Goal: Task Accomplishment & Management: Manage account settings

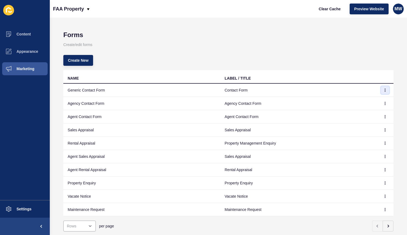
click at [385, 90] on icon "button" at bounding box center [385, 90] width 0 height 3
click at [368, 99] on link "Edit" at bounding box center [366, 101] width 38 height 12
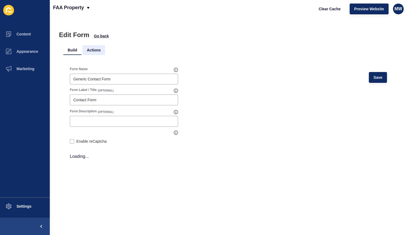
click at [100, 48] on li "Actions" at bounding box center [94, 50] width 22 height 10
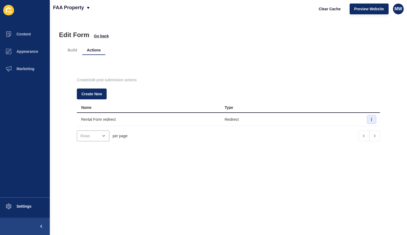
click at [370, 120] on icon "button" at bounding box center [371, 119] width 3 height 3
click at [347, 128] on link "Edit" at bounding box center [348, 130] width 38 height 12
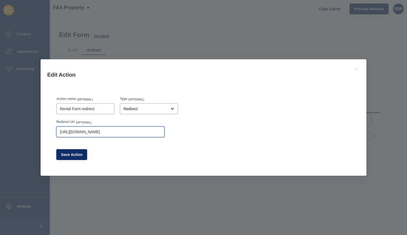
click at [98, 134] on input "[URL][DOMAIN_NAME]" at bounding box center [110, 131] width 101 height 5
click at [74, 153] on span "Save Action" at bounding box center [72, 154] width 22 height 5
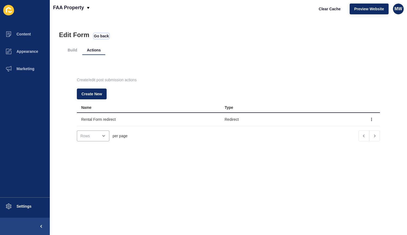
click at [101, 37] on span "Go back" at bounding box center [101, 35] width 15 height 5
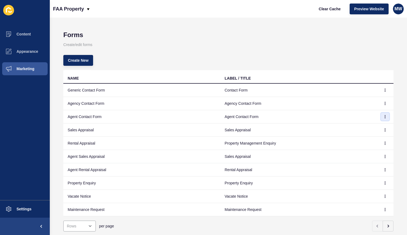
click at [384, 116] on icon "button" at bounding box center [385, 116] width 3 height 3
click at [363, 124] on link "Edit" at bounding box center [366, 128] width 38 height 12
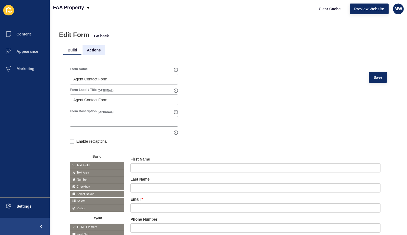
click at [96, 53] on li "Actions" at bounding box center [94, 50] width 22 height 10
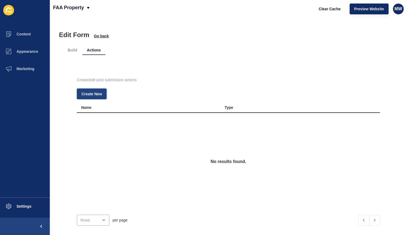
click at [94, 93] on span "Create New" at bounding box center [91, 93] width 21 height 5
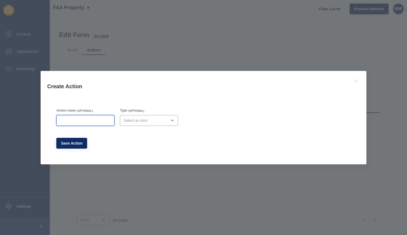
click at [96, 120] on input "Action name" at bounding box center [85, 120] width 51 height 5
type input "Redirect thank you page"
click at [139, 118] on div "open menu" at bounding box center [145, 120] width 44 height 5
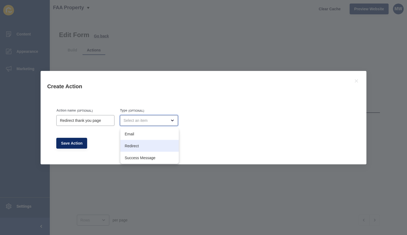
click at [137, 142] on div "Redirect" at bounding box center [149, 146] width 58 height 12
type input "Redirect"
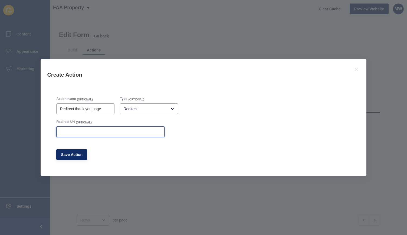
click at [101, 133] on input "Redirect Url" at bounding box center [110, 131] width 101 height 5
paste input "[URL][DOMAIN_NAME]"
type input "[URL][DOMAIN_NAME]"
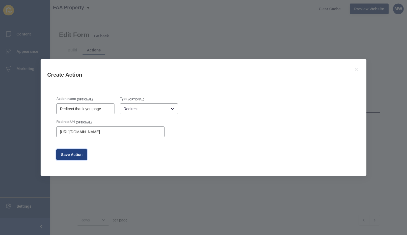
click at [80, 152] on button "Save Action" at bounding box center [71, 154] width 31 height 11
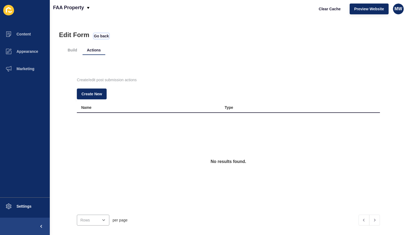
click at [104, 36] on span "Go back" at bounding box center [101, 35] width 15 height 5
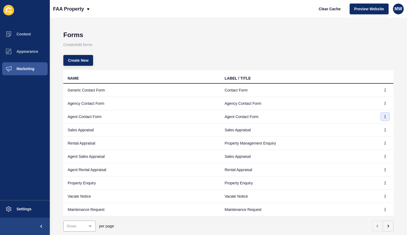
click at [384, 116] on icon "button" at bounding box center [385, 116] width 3 height 3
click at [363, 124] on link "Edit" at bounding box center [366, 128] width 38 height 12
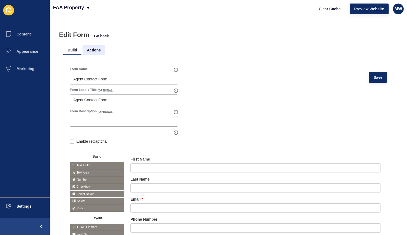
click at [97, 51] on li "Actions" at bounding box center [94, 50] width 22 height 10
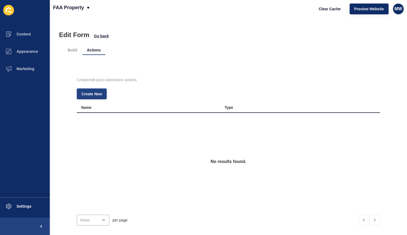
click at [94, 96] on span "Create New" at bounding box center [91, 93] width 21 height 5
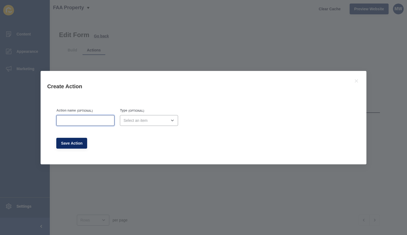
click at [94, 118] on input "Action name" at bounding box center [85, 120] width 51 height 5
type input "Redirect thank you page"
click at [165, 123] on div "open menu" at bounding box center [145, 120] width 44 height 5
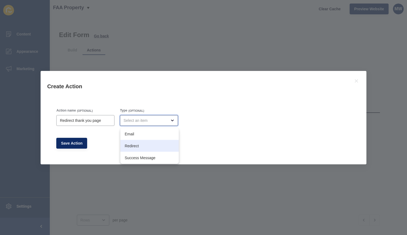
click at [143, 141] on div "Redirect" at bounding box center [149, 146] width 58 height 12
type input "Redirect"
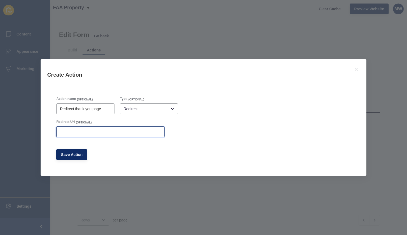
click at [119, 134] on input "Redirect Url" at bounding box center [110, 131] width 101 height 5
paste input "[URL][DOMAIN_NAME]"
type input "[URL][DOMAIN_NAME]"
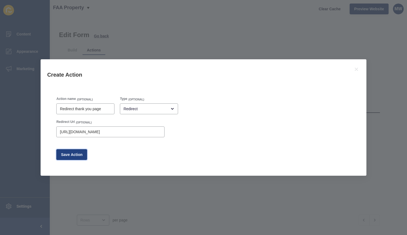
click at [76, 156] on span "Save Action" at bounding box center [72, 154] width 22 height 5
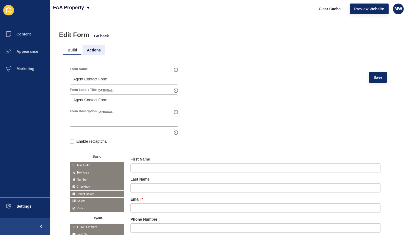
click at [95, 52] on li "Actions" at bounding box center [94, 50] width 22 height 10
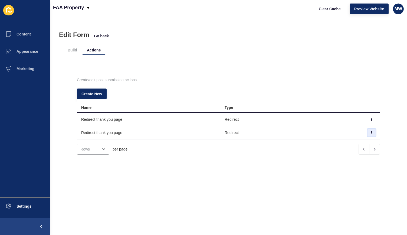
click at [372, 132] on icon "button" at bounding box center [372, 132] width 0 height 3
click at [342, 154] on link "Delete" at bounding box center [348, 155] width 38 height 12
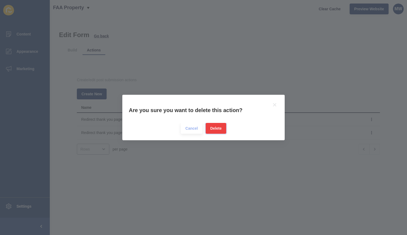
click at [214, 129] on span "Delete" at bounding box center [215, 128] width 11 height 5
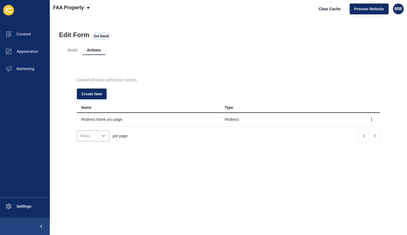
click at [97, 35] on span "Go back" at bounding box center [101, 35] width 15 height 5
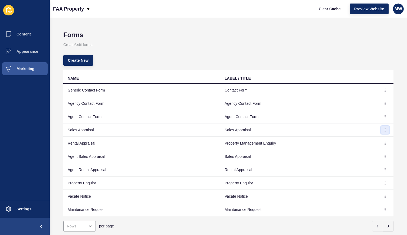
click at [385, 129] on icon "button" at bounding box center [385, 130] width 0 height 3
click at [355, 141] on link "Edit" at bounding box center [366, 141] width 38 height 12
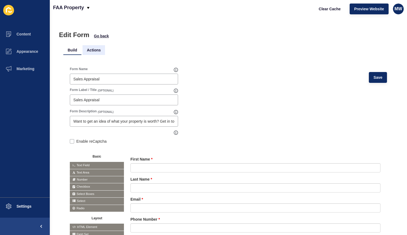
click at [94, 49] on li "Actions" at bounding box center [94, 50] width 22 height 10
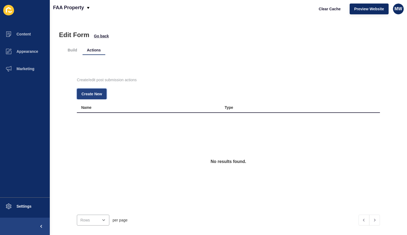
click at [94, 89] on button "Create New" at bounding box center [92, 94] width 30 height 11
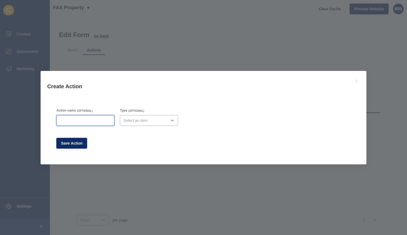
click at [88, 122] on input "Action name" at bounding box center [85, 120] width 51 height 5
type input "Redirect TY"
click at [139, 119] on div "open menu" at bounding box center [145, 120] width 44 height 5
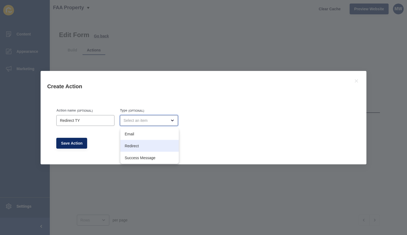
click at [136, 142] on div "Redirect" at bounding box center [149, 146] width 58 height 12
type input "Redirect"
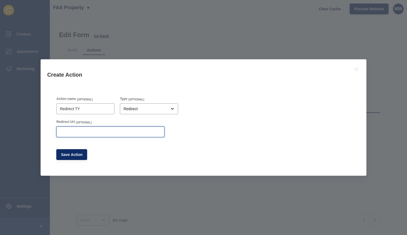
click at [105, 133] on input "Redirect Url" at bounding box center [110, 131] width 101 height 5
paste input "[URL][DOMAIN_NAME]"
type input "[URL][DOMAIN_NAME]"
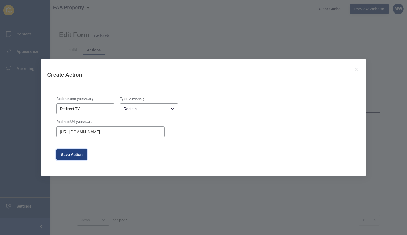
click at [76, 155] on span "Save Action" at bounding box center [72, 154] width 22 height 5
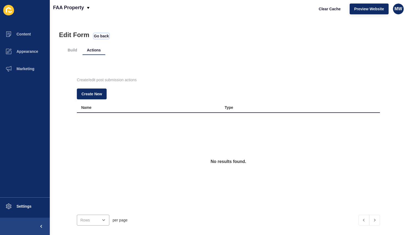
click at [103, 38] on span "Go back" at bounding box center [101, 35] width 15 height 5
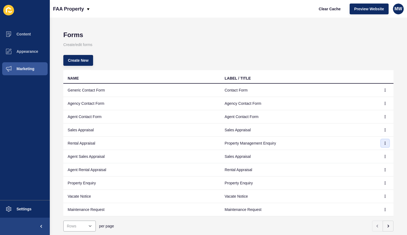
click at [384, 143] on icon "button" at bounding box center [385, 143] width 3 height 3
click at [362, 153] on link "Edit" at bounding box center [366, 154] width 38 height 12
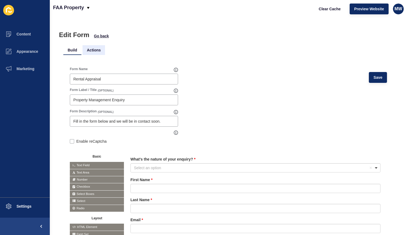
click at [93, 52] on li "Actions" at bounding box center [94, 50] width 22 height 10
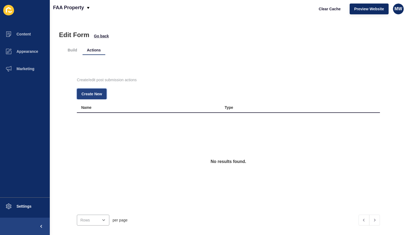
click at [95, 94] on span "Create New" at bounding box center [91, 93] width 21 height 5
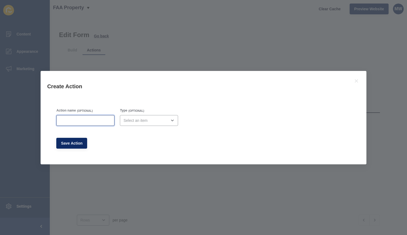
click at [91, 119] on input "Action name" at bounding box center [85, 120] width 51 height 5
type input "Redirect TY"
click at [154, 118] on div "open menu" at bounding box center [145, 120] width 44 height 5
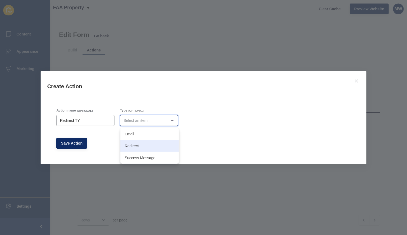
click at [139, 146] on span "Redirect" at bounding box center [150, 145] width 50 height 5
type input "Redirect"
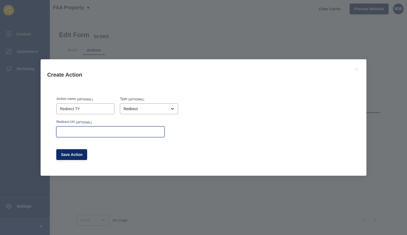
click at [91, 133] on input "Redirect Url" at bounding box center [110, 131] width 101 height 5
paste input "[URL][DOMAIN_NAME]"
type input "[URL][DOMAIN_NAME]"
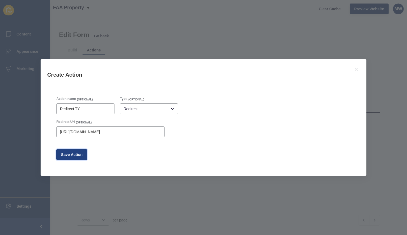
click at [75, 155] on span "Save Action" at bounding box center [72, 154] width 22 height 5
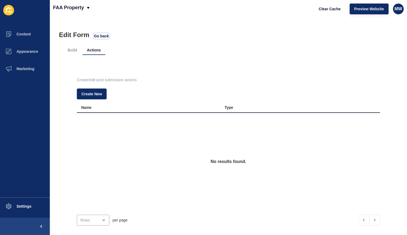
click at [104, 38] on span "Go back" at bounding box center [101, 35] width 15 height 5
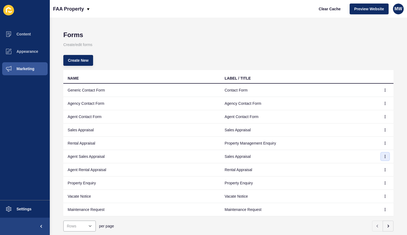
click at [385, 156] on icon "button" at bounding box center [385, 156] width 0 height 3
click at [357, 166] on link "Edit" at bounding box center [366, 167] width 38 height 12
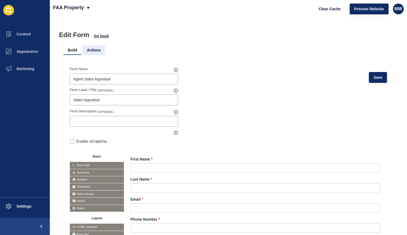
click at [96, 51] on li "Actions" at bounding box center [94, 50] width 22 height 10
click at [96, 50] on li "Actions" at bounding box center [94, 50] width 22 height 10
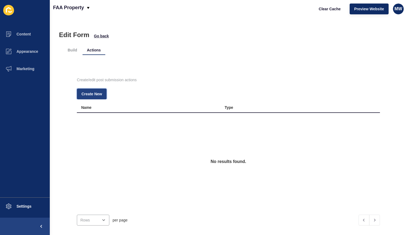
click at [96, 93] on span "Create New" at bounding box center [91, 93] width 21 height 5
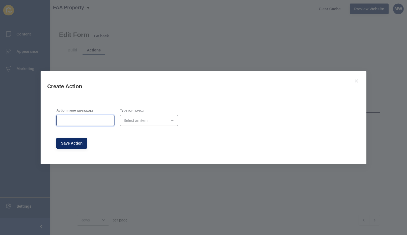
click at [80, 123] on input "Action name" at bounding box center [85, 120] width 51 height 5
type input "Redirect TY"
click at [148, 116] on div "open menu" at bounding box center [149, 120] width 58 height 11
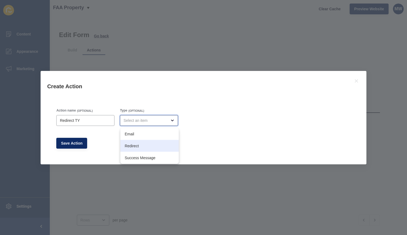
click at [142, 143] on span "Redirect" at bounding box center [150, 145] width 50 height 5
type input "Redirect"
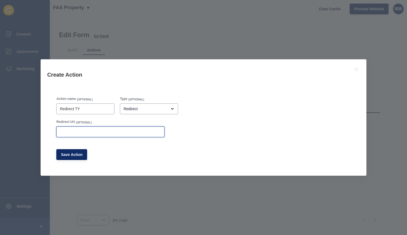
click at [97, 132] on input "Redirect Url" at bounding box center [110, 131] width 101 height 5
paste input "[URL][DOMAIN_NAME]"
type input "[URL][DOMAIN_NAME]"
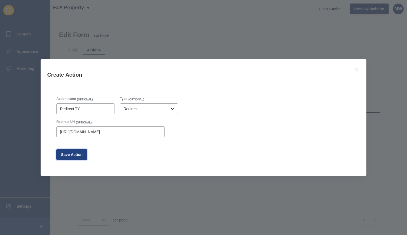
click at [76, 155] on span "Save Action" at bounding box center [72, 154] width 22 height 5
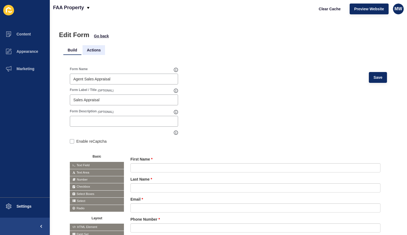
click at [97, 50] on li "Actions" at bounding box center [94, 50] width 22 height 10
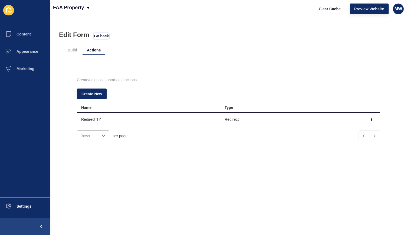
click at [98, 37] on span "Go back" at bounding box center [101, 35] width 15 height 5
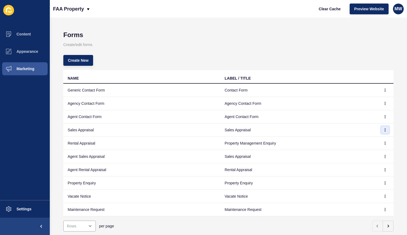
click at [385, 131] on icon "button" at bounding box center [385, 130] width 0 height 3
click at [366, 139] on link "Edit" at bounding box center [366, 141] width 38 height 12
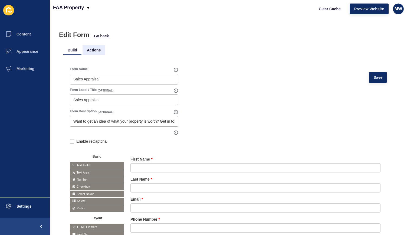
click at [93, 53] on li "Actions" at bounding box center [94, 50] width 22 height 10
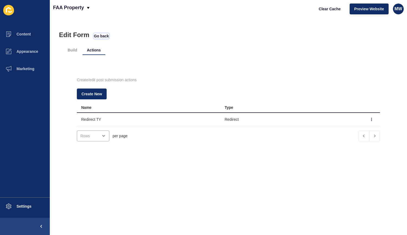
click at [99, 35] on span "Go back" at bounding box center [101, 35] width 15 height 5
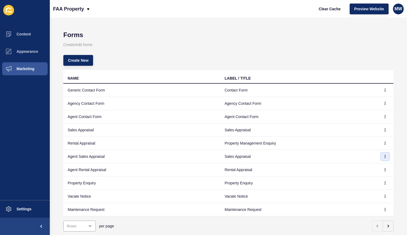
click at [381, 156] on button "button" at bounding box center [385, 157] width 8 height 8
click at [364, 164] on link "Edit" at bounding box center [366, 167] width 38 height 12
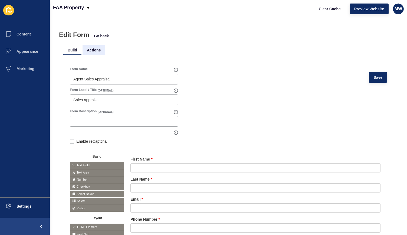
click at [96, 50] on li "Actions" at bounding box center [94, 50] width 22 height 10
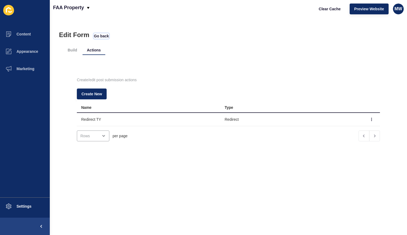
click at [102, 35] on span "Go back" at bounding box center [101, 35] width 15 height 5
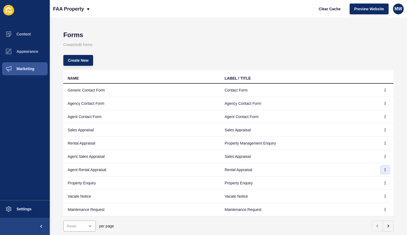
click at [384, 169] on icon "button" at bounding box center [385, 169] width 3 height 3
click at [359, 178] on link "Edit" at bounding box center [366, 180] width 38 height 12
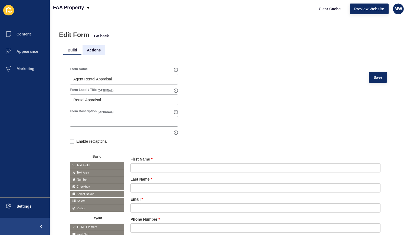
click at [95, 50] on li "Actions" at bounding box center [94, 50] width 22 height 10
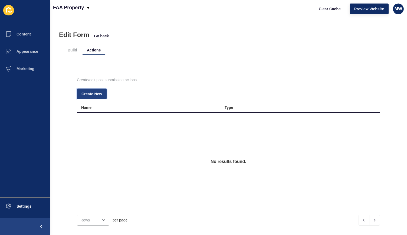
click at [96, 92] on span "Create New" at bounding box center [91, 93] width 21 height 5
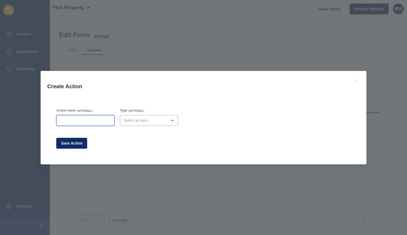
click at [99, 118] on input "Action name" at bounding box center [85, 120] width 51 height 5
type input "Redirect TY"
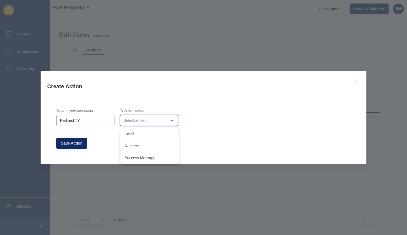
click at [142, 120] on div "close menu" at bounding box center [145, 120] width 44 height 5
click at [136, 146] on span "Redirect" at bounding box center [150, 145] width 50 height 5
type input "Redirect"
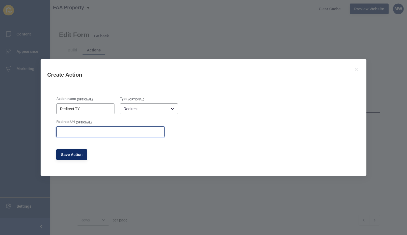
click at [107, 132] on input "Redirect Url" at bounding box center [110, 131] width 101 height 5
paste input "[URL][DOMAIN_NAME]"
type input "[URL][DOMAIN_NAME]"
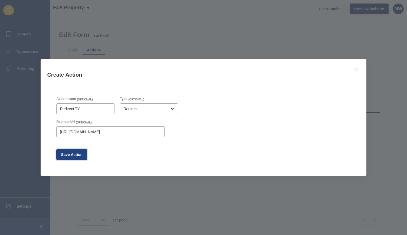
click at [78, 154] on span "Save Action" at bounding box center [72, 154] width 22 height 5
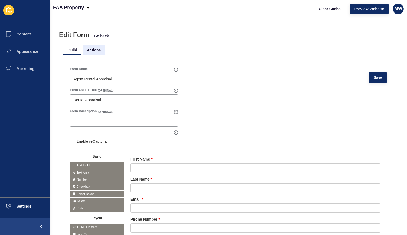
click at [90, 48] on li "Actions" at bounding box center [94, 50] width 22 height 10
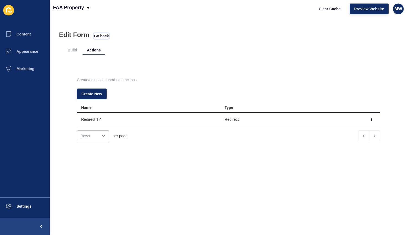
click at [102, 38] on span "Go back" at bounding box center [101, 35] width 15 height 5
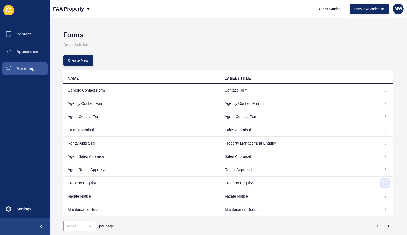
click at [384, 183] on icon "button" at bounding box center [385, 182] width 3 height 3
click at [361, 194] on link "Edit" at bounding box center [366, 193] width 38 height 12
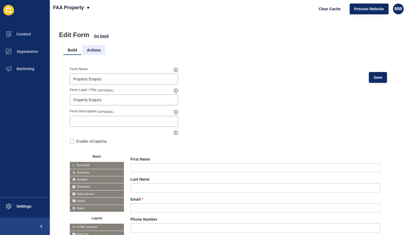
click at [96, 51] on li "Actions" at bounding box center [94, 50] width 22 height 10
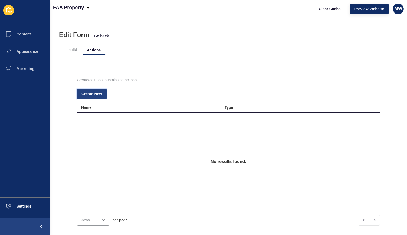
click at [93, 93] on span "Create New" at bounding box center [91, 93] width 21 height 5
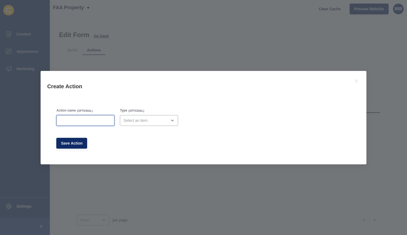
click at [89, 122] on input "Action name" at bounding box center [85, 120] width 51 height 5
type input "Redirect"
click at [156, 121] on div "open menu" at bounding box center [145, 120] width 44 height 5
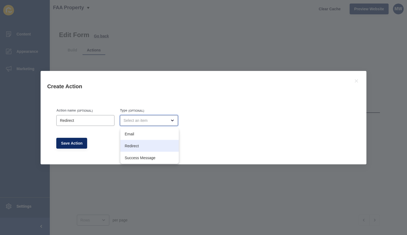
click at [142, 142] on div "Redirect" at bounding box center [149, 146] width 58 height 12
type input "Redirect"
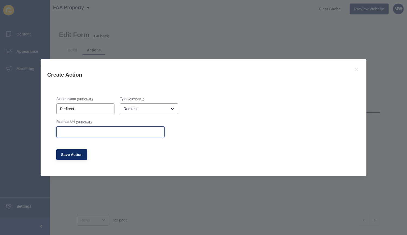
click at [106, 131] on input "Redirect Url" at bounding box center [110, 131] width 101 height 5
paste input "[URL][DOMAIN_NAME]"
type input "[URL][DOMAIN_NAME]"
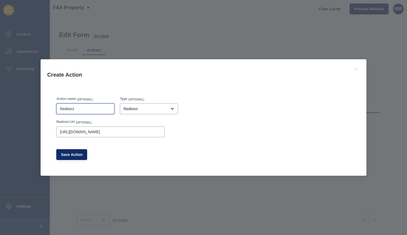
click at [92, 106] on input "Redirect" at bounding box center [85, 108] width 51 height 5
type input "Redirect TYP"
click at [76, 151] on button "Save Action" at bounding box center [71, 154] width 31 height 11
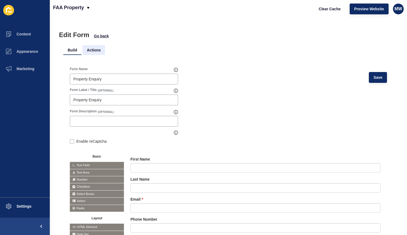
click at [97, 50] on li "Actions" at bounding box center [94, 50] width 22 height 10
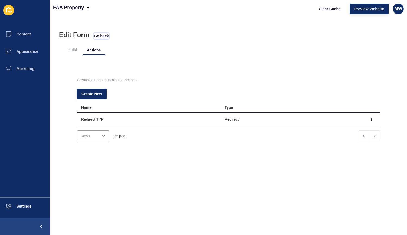
click at [103, 35] on span "Go back" at bounding box center [101, 35] width 15 height 5
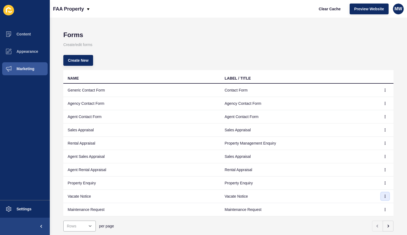
click at [384, 196] on button "button" at bounding box center [385, 196] width 8 height 8
click at [358, 205] on link "Edit" at bounding box center [366, 207] width 38 height 12
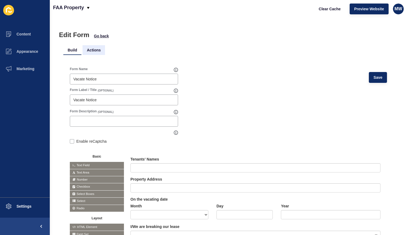
click at [97, 53] on li "Actions" at bounding box center [94, 50] width 22 height 10
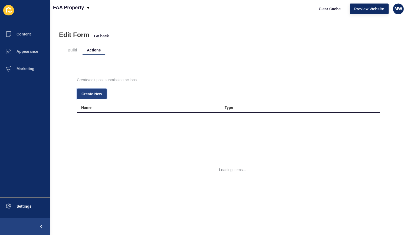
click at [93, 96] on span "Create New" at bounding box center [91, 93] width 21 height 5
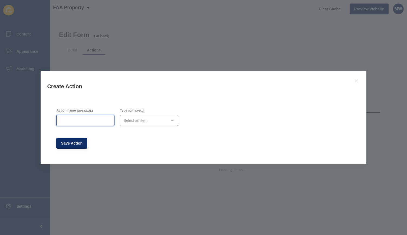
click at [103, 119] on input "Action name" at bounding box center [85, 120] width 51 height 5
type input "Redirect TYP"
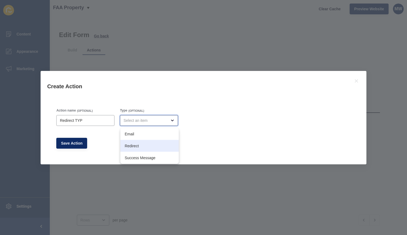
click at [128, 144] on span "Redirect" at bounding box center [150, 145] width 50 height 5
type input "Redirect"
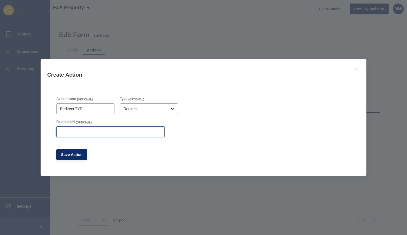
click at [88, 132] on input "Redirect Url" at bounding box center [110, 131] width 101 height 5
paste input "https://faaproperty.net.au/thank-you/"
type input "https://faaproperty.net.au/thank-you/"
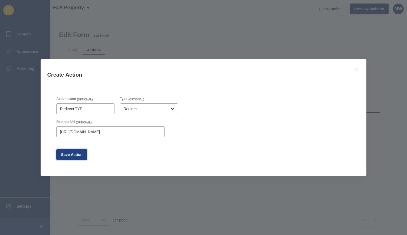
click at [73, 155] on span "Save Action" at bounding box center [72, 154] width 22 height 5
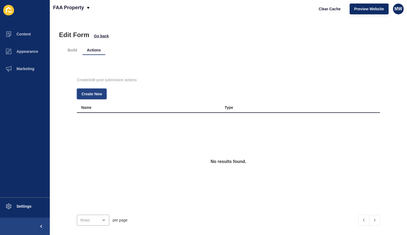
click at [95, 96] on span "Create New" at bounding box center [91, 93] width 21 height 5
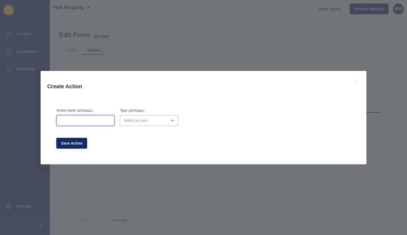
click at [86, 120] on input "Action name" at bounding box center [85, 120] width 51 height 5
type input "Redirect TYP"
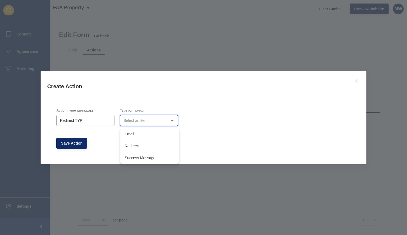
click at [146, 120] on div "close menu" at bounding box center [145, 120] width 44 height 5
click at [136, 144] on span "Redirect" at bounding box center [150, 145] width 50 height 5
type input "Redirect"
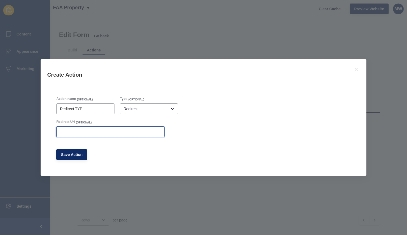
click at [96, 132] on input "Redirect Url" at bounding box center [110, 131] width 101 height 5
paste input "[URL][DOMAIN_NAME]"
type input "[URL][DOMAIN_NAME]"
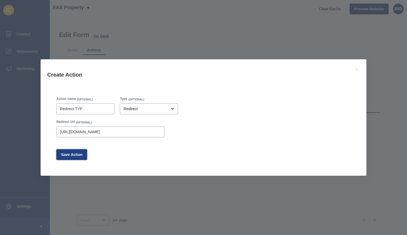
click at [76, 160] on button "Save Action" at bounding box center [71, 154] width 31 height 11
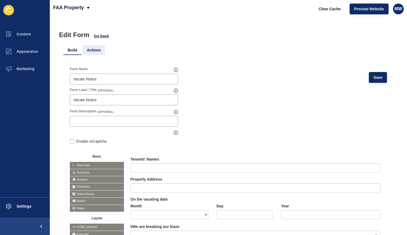
click at [97, 50] on li "Actions" at bounding box center [94, 50] width 22 height 10
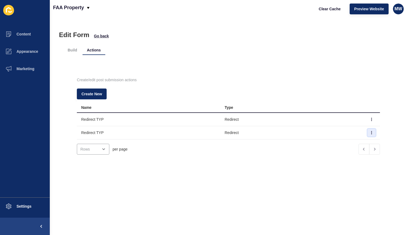
click at [370, 132] on icon "button" at bounding box center [371, 132] width 3 height 3
click at [345, 152] on link "Delete" at bounding box center [348, 155] width 38 height 12
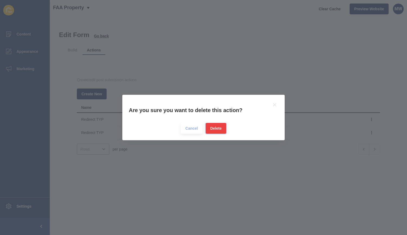
click at [214, 125] on button "Delete" at bounding box center [216, 128] width 21 height 11
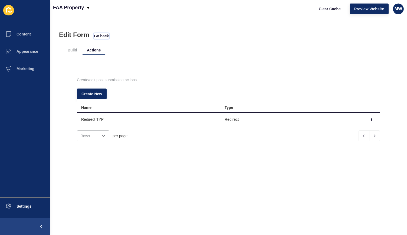
click at [103, 37] on span "Go back" at bounding box center [101, 35] width 15 height 5
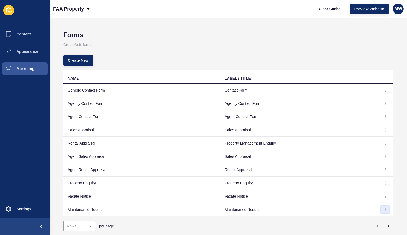
click at [384, 208] on icon "button" at bounding box center [385, 209] width 3 height 3
click at [363, 188] on link "Edit" at bounding box center [366, 186] width 38 height 12
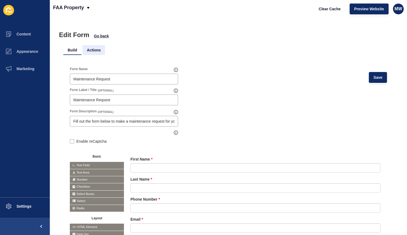
click at [97, 51] on li "Actions" at bounding box center [94, 50] width 22 height 10
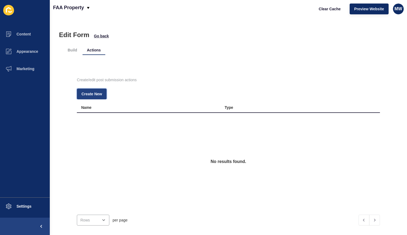
click at [96, 93] on span "Create New" at bounding box center [91, 93] width 21 height 5
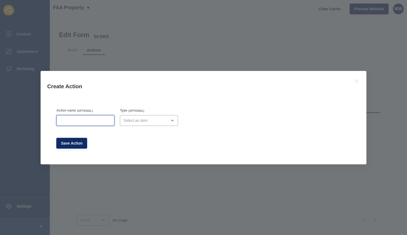
click at [90, 118] on input "Action name" at bounding box center [85, 120] width 51 height 5
type input "Redirect TYP"
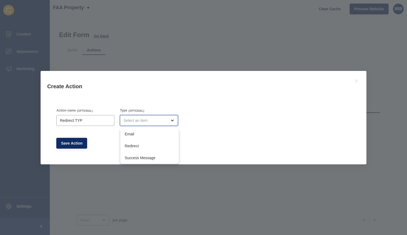
click at [144, 119] on div "close menu" at bounding box center [145, 120] width 44 height 5
click at [137, 146] on span "Redirect" at bounding box center [150, 145] width 50 height 5
type input "Redirect"
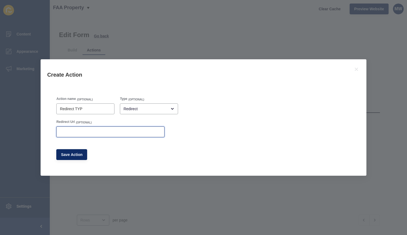
click at [87, 131] on input "Redirect Url" at bounding box center [110, 131] width 101 height 5
paste input "[URL][DOMAIN_NAME]"
type input "[URL][DOMAIN_NAME]"
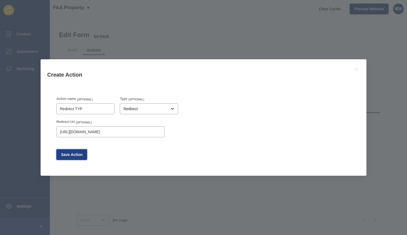
click at [74, 152] on span "Save Action" at bounding box center [72, 154] width 22 height 5
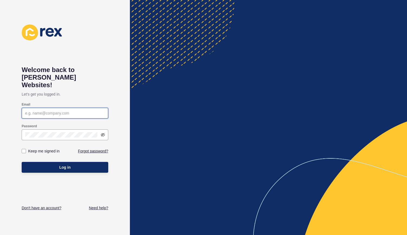
click at [80, 110] on input "Email" at bounding box center [65, 112] width 80 height 5
click at [0, 0] on div at bounding box center [0, 0] width 0 height 0
click at [90, 110] on input "Email" at bounding box center [65, 112] width 80 height 5
click at [0, 0] on div at bounding box center [0, 0] width 0 height 0
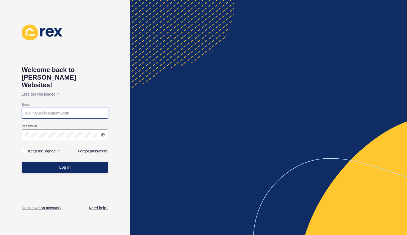
click at [88, 110] on input "Email" at bounding box center [65, 112] width 80 height 5
type input "[PERSON_NAME][EMAIL_ADDRESS][DOMAIN_NAME]"
click at [22, 162] on button "Log in" at bounding box center [65, 167] width 87 height 11
click at [0, 0] on div at bounding box center [0, 0] width 0 height 0
click at [79, 110] on input "Email" at bounding box center [65, 112] width 80 height 5
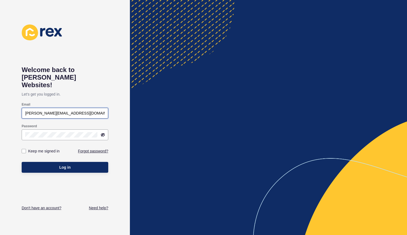
type input "[PERSON_NAME][EMAIL_ADDRESS][DOMAIN_NAME]"
click at [107, 70] on h1 "Welcome back to [PERSON_NAME] Websites!" at bounding box center [65, 77] width 87 height 23
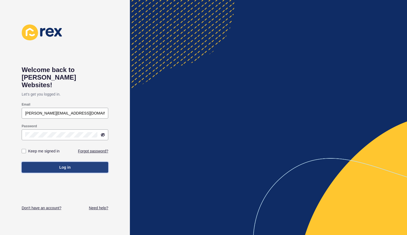
click at [66, 165] on span "Log in" at bounding box center [64, 167] width 11 height 5
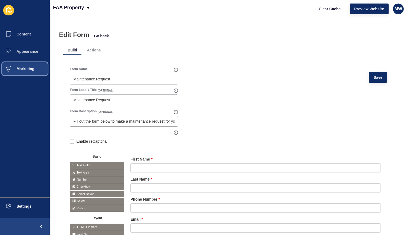
click at [31, 68] on span "Marketing" at bounding box center [16, 69] width 35 height 4
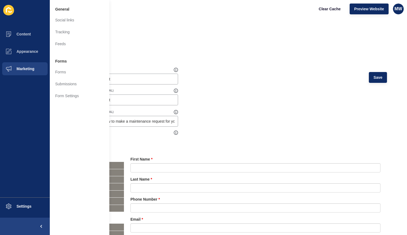
click at [213, 54] on ul "Build Actions" at bounding box center [228, 50] width 330 height 10
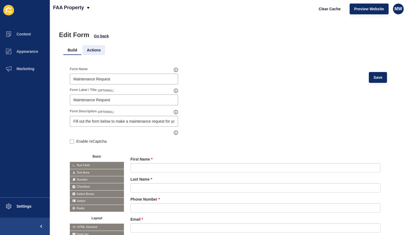
click at [98, 51] on li "Actions" at bounding box center [94, 50] width 22 height 10
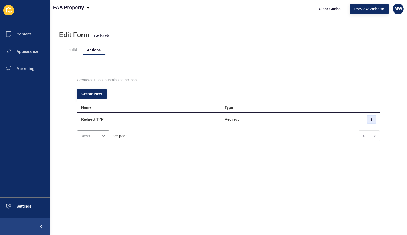
click at [370, 120] on icon "button" at bounding box center [371, 119] width 3 height 3
click at [337, 130] on link "Edit" at bounding box center [348, 130] width 38 height 12
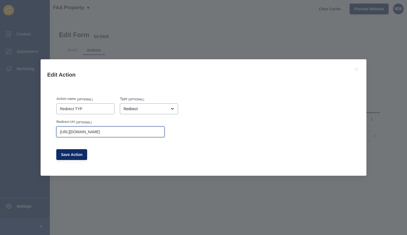
click at [116, 130] on input "[URL][DOMAIN_NAME]" at bounding box center [110, 131] width 101 height 5
click at [216, 69] on div "Edit Action" at bounding box center [204, 73] width 326 height 28
click at [80, 154] on span "Save Action" at bounding box center [72, 154] width 22 height 5
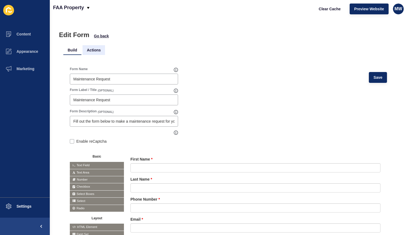
click at [94, 51] on li "Actions" at bounding box center [94, 50] width 22 height 10
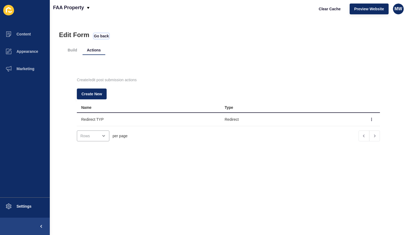
click at [100, 34] on span "Go back" at bounding box center [101, 35] width 15 height 5
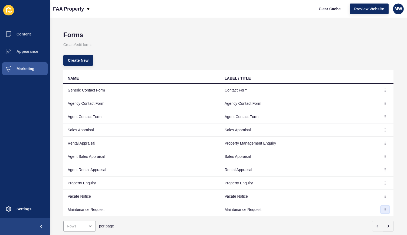
click at [383, 209] on button "button" at bounding box center [385, 210] width 8 height 8
click at [366, 189] on link "Edit" at bounding box center [366, 186] width 38 height 12
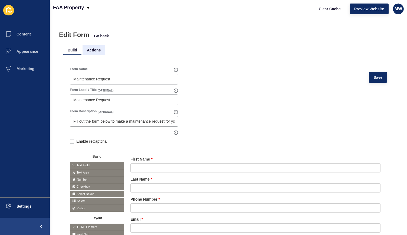
click at [94, 48] on li "Actions" at bounding box center [94, 50] width 22 height 10
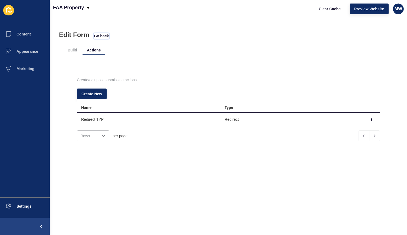
click at [102, 37] on span "Go back" at bounding box center [101, 35] width 15 height 5
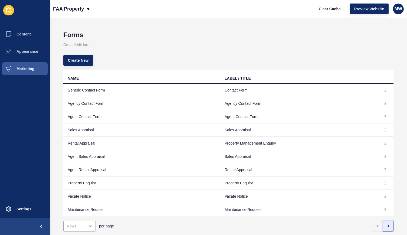
click at [386, 224] on icon "button" at bounding box center [388, 226] width 4 height 4
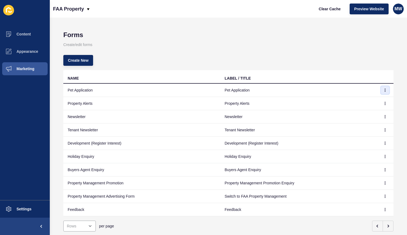
click at [384, 90] on icon "button" at bounding box center [385, 90] width 3 height 3
click at [356, 99] on link "Edit" at bounding box center [366, 101] width 38 height 12
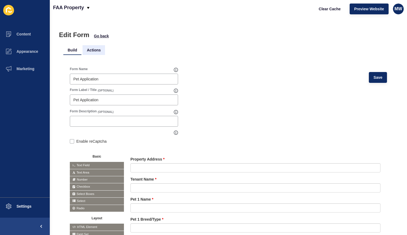
click at [93, 50] on li "Actions" at bounding box center [94, 50] width 22 height 10
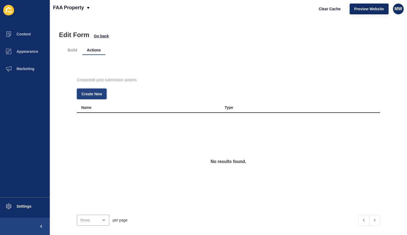
click at [96, 93] on span "Create New" at bounding box center [91, 93] width 21 height 5
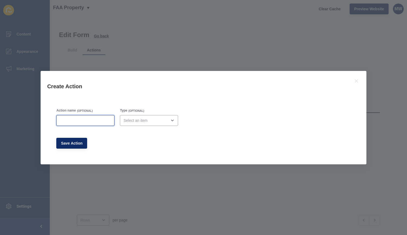
click at [90, 120] on input "Action name" at bounding box center [85, 120] width 51 height 5
type input "Redirect TYP"
click at [140, 119] on div "open menu" at bounding box center [145, 120] width 44 height 5
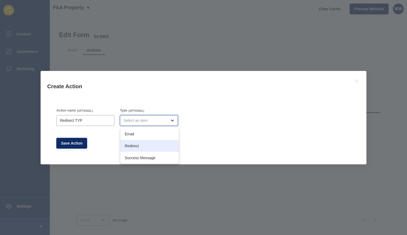
click at [137, 145] on span "Redirect" at bounding box center [150, 145] width 50 height 5
type input "Redirect"
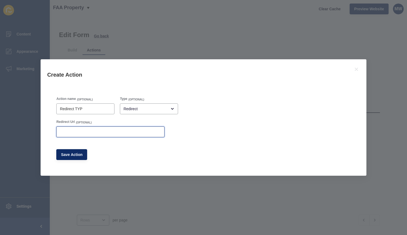
click at [103, 132] on input "Redirect Url" at bounding box center [110, 131] width 101 height 5
paste input "[URL][DOMAIN_NAME]"
type input "[URL][DOMAIN_NAME]"
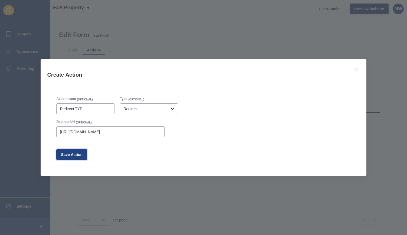
click at [75, 154] on span "Save Action" at bounding box center [72, 154] width 22 height 5
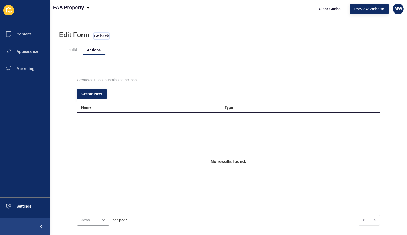
click at [103, 35] on span "Go back" at bounding box center [101, 35] width 15 height 5
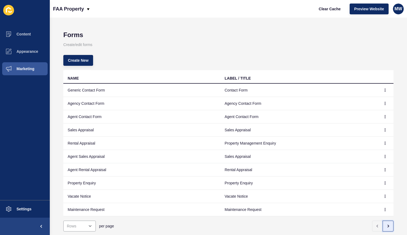
click at [386, 227] on icon "button" at bounding box center [388, 226] width 4 height 4
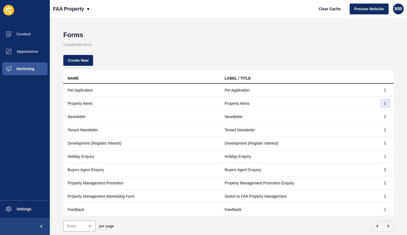
click at [384, 104] on icon "button" at bounding box center [385, 103] width 3 height 3
click at [363, 116] on link "Edit" at bounding box center [366, 114] width 38 height 12
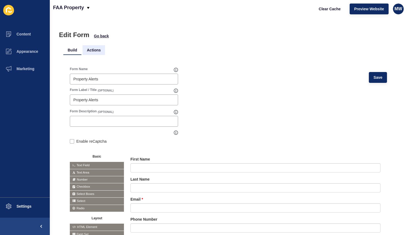
click at [97, 49] on li "Actions" at bounding box center [94, 50] width 22 height 10
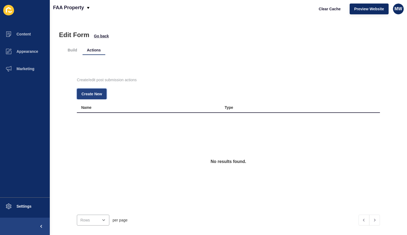
click at [96, 96] on span "Create New" at bounding box center [91, 93] width 21 height 5
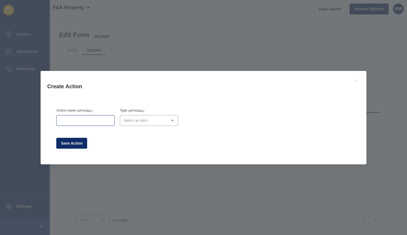
click at [85, 125] on div at bounding box center [85, 120] width 58 height 11
type input "Redirect"
click at [143, 117] on div "open menu" at bounding box center [149, 120] width 58 height 11
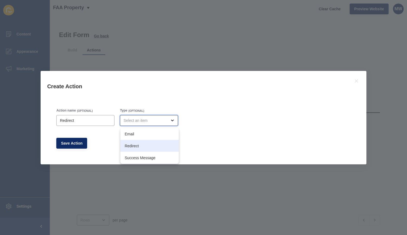
click at [141, 143] on div "Redirect" at bounding box center [149, 146] width 58 height 12
type input "Redirect"
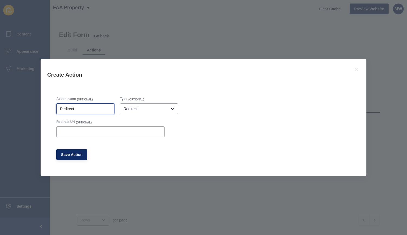
click at [99, 111] on input "Redirect" at bounding box center [85, 108] width 51 height 5
type input "Redirect TYP"
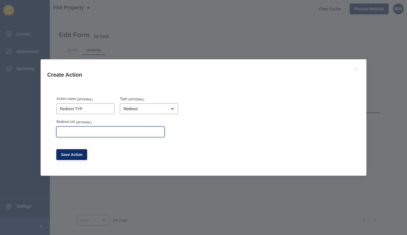
click at [92, 133] on input "Redirect Url" at bounding box center [110, 131] width 101 height 5
paste input "[URL][DOMAIN_NAME]"
type input "[URL][DOMAIN_NAME]"
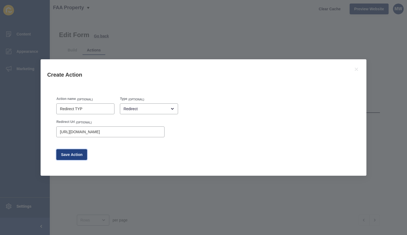
click at [72, 157] on span "Save Action" at bounding box center [72, 154] width 22 height 5
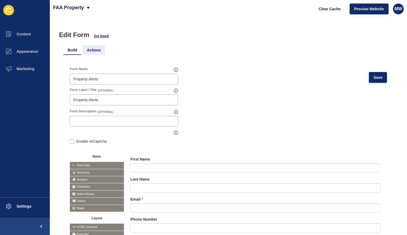
click at [94, 53] on li "Actions" at bounding box center [94, 50] width 22 height 10
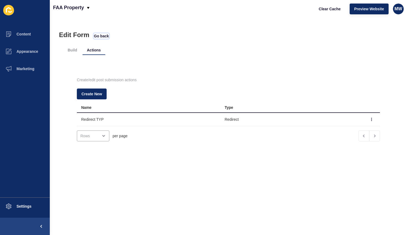
click at [100, 37] on span "Go back" at bounding box center [101, 35] width 15 height 5
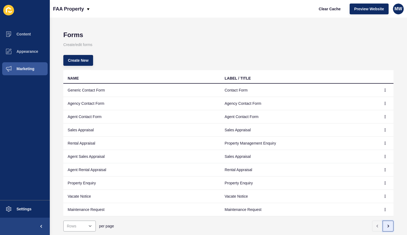
click at [386, 224] on icon "button" at bounding box center [388, 226] width 4 height 4
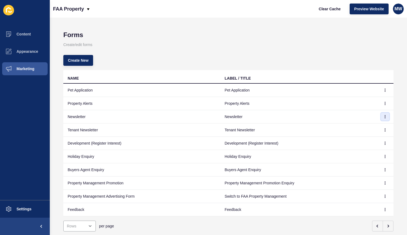
click at [384, 116] on icon "button" at bounding box center [385, 116] width 3 height 3
click at [366, 126] on link "Edit" at bounding box center [366, 128] width 38 height 12
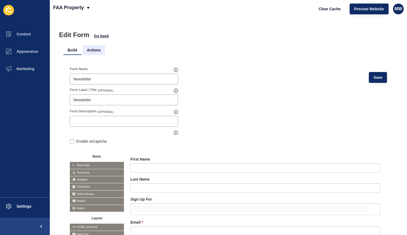
click at [99, 51] on li "Actions" at bounding box center [94, 50] width 22 height 10
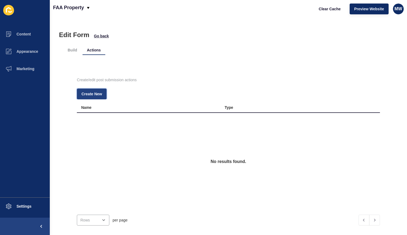
click at [95, 94] on span "Create New" at bounding box center [91, 93] width 21 height 5
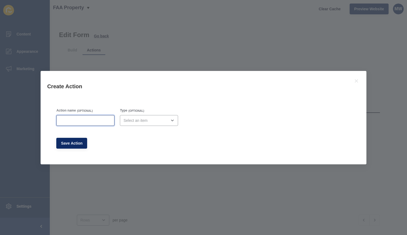
click at [86, 120] on input "Action name" at bounding box center [85, 120] width 51 height 5
type input "Redirect TYP"
click at [140, 122] on div "open menu" at bounding box center [145, 120] width 44 height 5
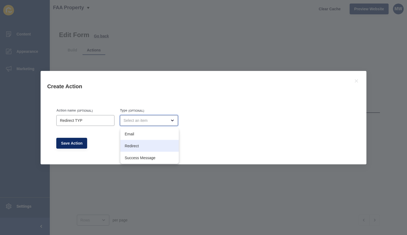
click at [141, 143] on div "Redirect" at bounding box center [149, 146] width 58 height 12
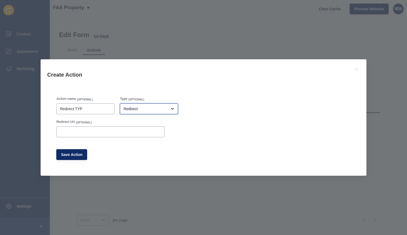
type input "Redirect"
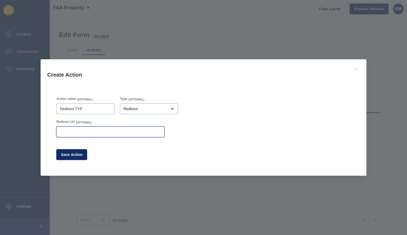
click at [107, 131] on input "Redirect Url" at bounding box center [110, 131] width 101 height 5
paste input "[URL][DOMAIN_NAME]"
type input "[URL][DOMAIN_NAME]"
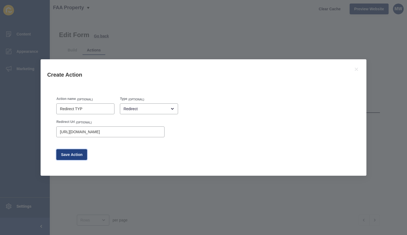
click at [76, 153] on span "Save Action" at bounding box center [72, 154] width 22 height 5
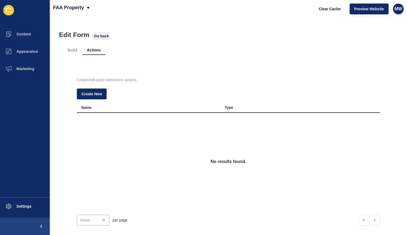
click at [103, 35] on span "Go back" at bounding box center [101, 35] width 15 height 5
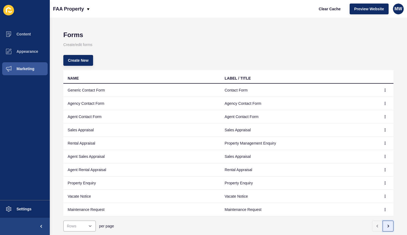
click at [386, 223] on button "button" at bounding box center [388, 226] width 11 height 11
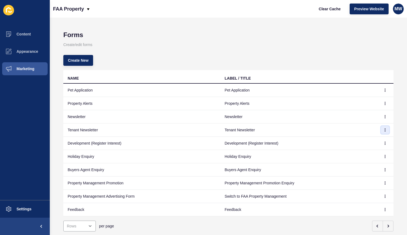
click at [384, 129] on icon "button" at bounding box center [385, 129] width 3 height 3
click at [357, 142] on link "Edit" at bounding box center [366, 141] width 38 height 12
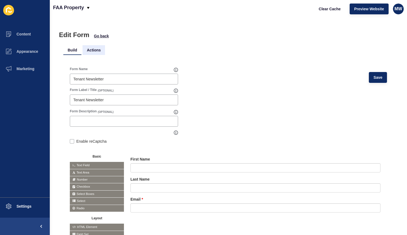
click at [94, 48] on li "Actions" at bounding box center [94, 50] width 22 height 10
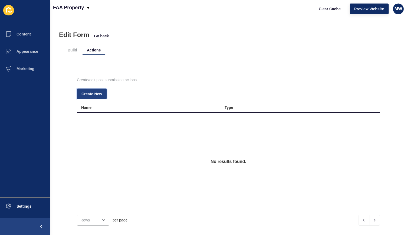
click at [101, 92] on span "Create New" at bounding box center [91, 93] width 21 height 5
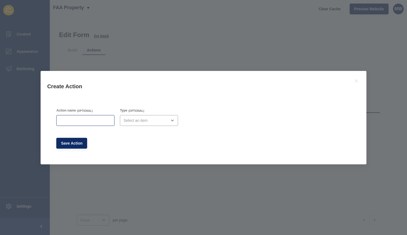
click at [100, 117] on div at bounding box center [85, 120] width 58 height 11
type input "Redirect TYP"
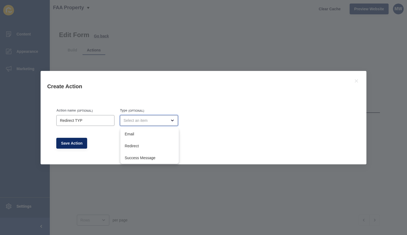
click at [139, 120] on div "close menu" at bounding box center [145, 120] width 44 height 5
click at [138, 142] on div "Redirect" at bounding box center [149, 146] width 58 height 12
type input "Redirect"
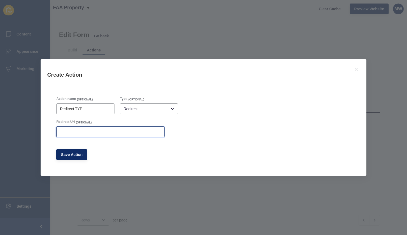
click at [100, 133] on input "Redirect Url" at bounding box center [110, 131] width 101 height 5
paste input "[URL][DOMAIN_NAME]"
type input "[URL][DOMAIN_NAME]"
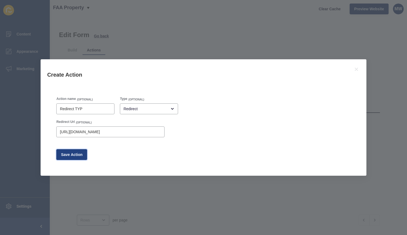
click at [76, 153] on span "Save Action" at bounding box center [72, 154] width 22 height 5
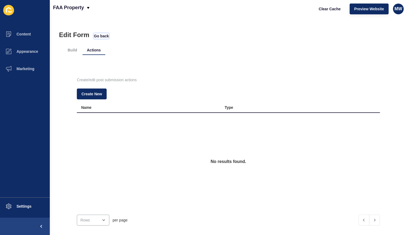
click at [104, 36] on span "Go back" at bounding box center [101, 35] width 15 height 5
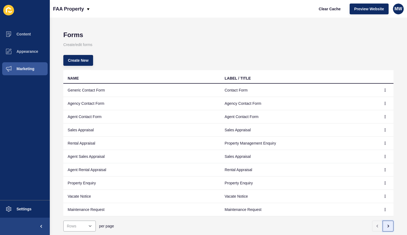
click at [388, 225] on icon "button" at bounding box center [388, 226] width 1 height 2
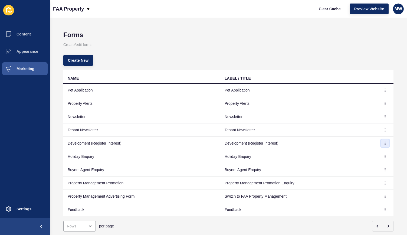
click at [384, 143] on icon "button" at bounding box center [385, 143] width 3 height 3
click at [365, 153] on link "Edit" at bounding box center [366, 154] width 38 height 12
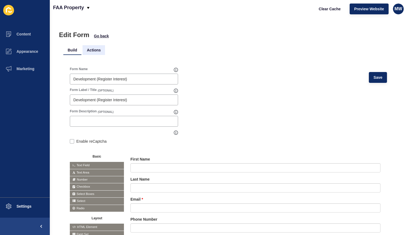
click at [96, 53] on li "Actions" at bounding box center [94, 50] width 22 height 10
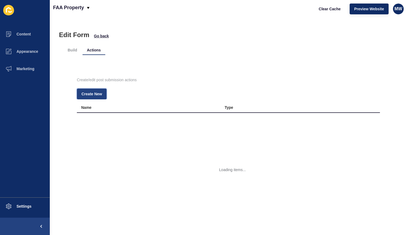
click at [97, 94] on span "Create New" at bounding box center [91, 93] width 21 height 5
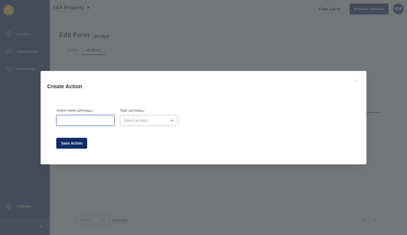
click at [105, 121] on input "Action name" at bounding box center [85, 120] width 51 height 5
type input "Redirect TYP"
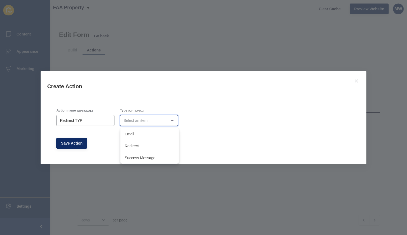
click at [135, 120] on div "close menu" at bounding box center [145, 120] width 44 height 5
click at [137, 145] on span "Redirect" at bounding box center [150, 145] width 50 height 5
type input "Redirect"
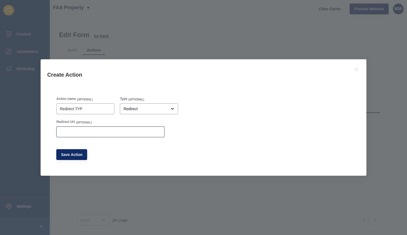
click at [96, 128] on div at bounding box center [110, 131] width 108 height 11
paste input "[URL][DOMAIN_NAME]"
type input "[URL][DOMAIN_NAME]"
click at [74, 152] on button "Save Action" at bounding box center [71, 154] width 31 height 11
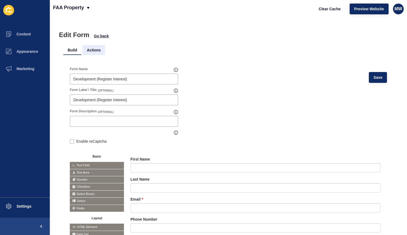
click at [93, 52] on li "Actions" at bounding box center [94, 50] width 22 height 10
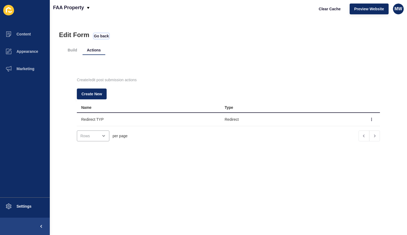
click at [100, 35] on span "Go back" at bounding box center [101, 35] width 15 height 5
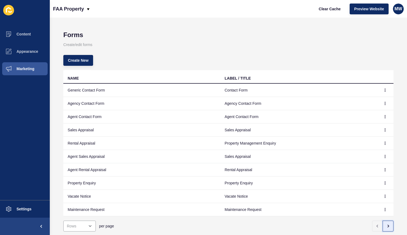
click at [386, 224] on icon "button" at bounding box center [388, 226] width 4 height 4
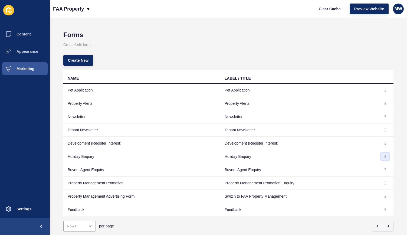
click at [381, 155] on button "button" at bounding box center [385, 157] width 8 height 8
click at [359, 167] on link "Edit" at bounding box center [366, 167] width 38 height 12
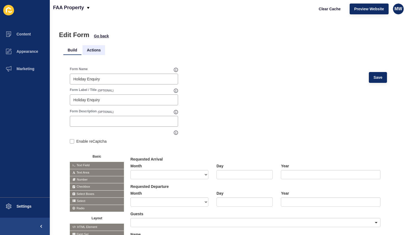
click at [98, 53] on li "Actions" at bounding box center [94, 50] width 22 height 10
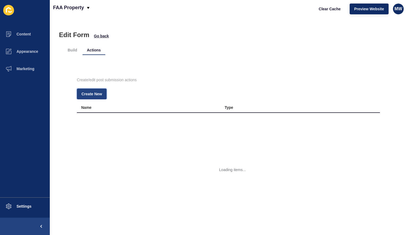
click at [96, 92] on span "Create New" at bounding box center [91, 93] width 21 height 5
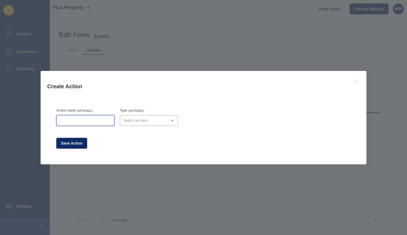
click at [89, 119] on input "Action name" at bounding box center [85, 120] width 51 height 5
type input "Redirect TYP"
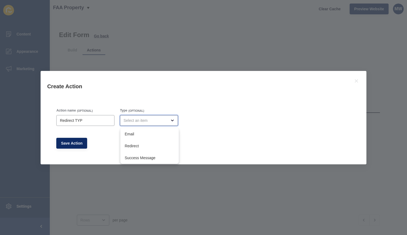
click at [133, 123] on div "close menu" at bounding box center [149, 120] width 58 height 11
click at [136, 143] on span "Redirect" at bounding box center [150, 145] width 50 height 5
type input "Redirect"
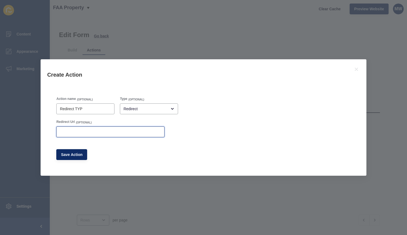
click at [95, 132] on input "Redirect Url" at bounding box center [110, 131] width 101 height 5
paste input "[URL][DOMAIN_NAME]"
type input "[URL][DOMAIN_NAME]"
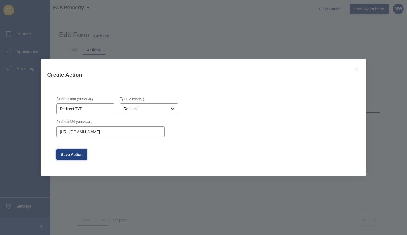
click at [73, 158] on button "Save Action" at bounding box center [71, 154] width 31 height 11
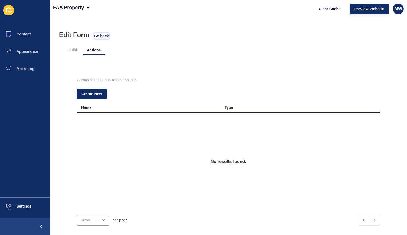
click at [98, 35] on span "Go back" at bounding box center [101, 35] width 15 height 5
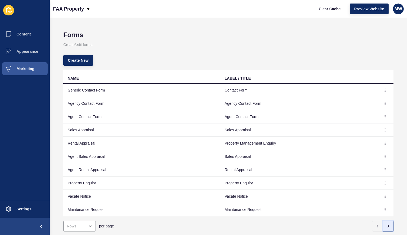
click at [386, 224] on icon "button" at bounding box center [388, 226] width 4 height 4
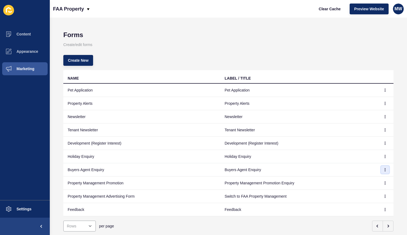
click at [384, 171] on icon "button" at bounding box center [385, 169] width 3 height 3
click at [361, 184] on link "Edit" at bounding box center [366, 180] width 38 height 12
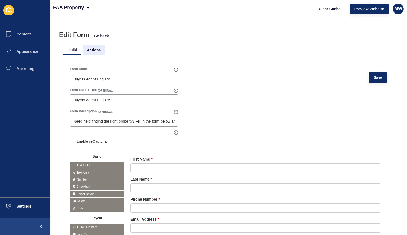
click at [97, 50] on li "Actions" at bounding box center [94, 50] width 22 height 10
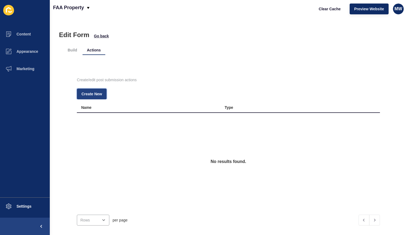
click at [101, 92] on span "Create New" at bounding box center [91, 93] width 21 height 5
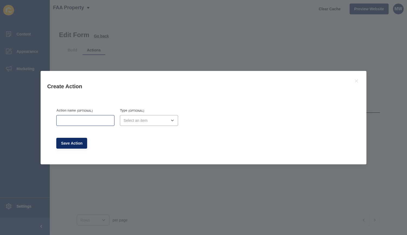
click at [96, 125] on div at bounding box center [85, 120] width 58 height 11
type input "Redirect TYP"
click at [138, 123] on div "open menu" at bounding box center [145, 120] width 44 height 5
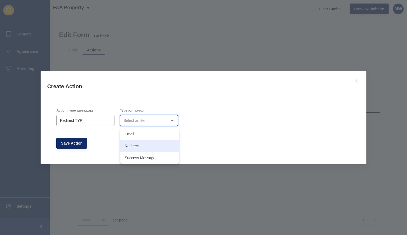
click at [134, 141] on div "Redirect" at bounding box center [149, 146] width 58 height 12
type input "Redirect"
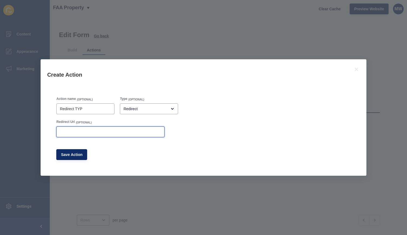
click at [100, 134] on input "Redirect Url" at bounding box center [110, 131] width 101 height 5
paste input "[URL][DOMAIN_NAME]"
type input "[URL][DOMAIN_NAME]"
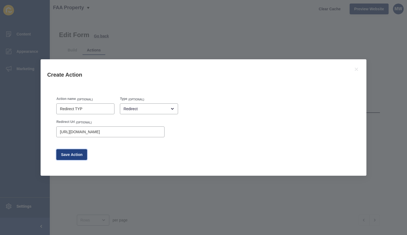
click at [73, 158] on button "Save Action" at bounding box center [71, 154] width 31 height 11
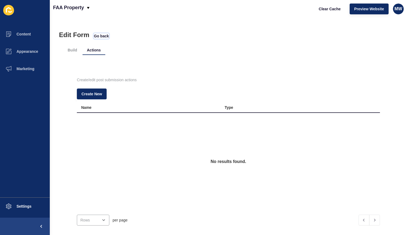
click at [105, 34] on span "Go back" at bounding box center [101, 35] width 15 height 5
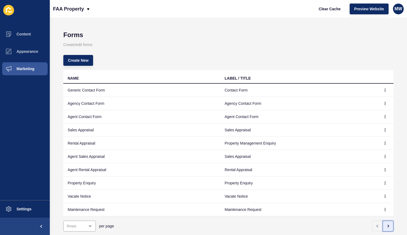
click at [386, 225] on icon "button" at bounding box center [388, 226] width 4 height 4
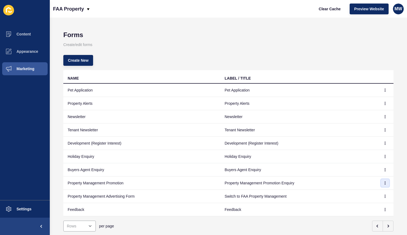
click at [385, 182] on icon "button" at bounding box center [385, 183] width 0 height 3
click at [365, 192] on link "Edit" at bounding box center [366, 193] width 38 height 12
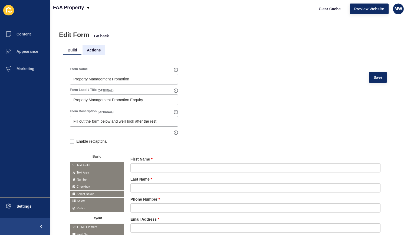
click at [98, 49] on li "Actions" at bounding box center [94, 50] width 22 height 10
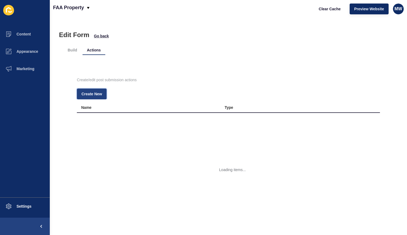
click at [96, 96] on span "Create New" at bounding box center [91, 93] width 21 height 5
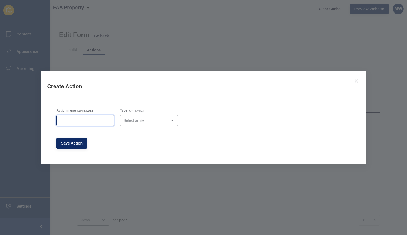
click at [97, 121] on input "Action name" at bounding box center [85, 120] width 51 height 5
type input "Redirect TYP"
click at [126, 124] on div "open menu" at bounding box center [149, 120] width 58 height 11
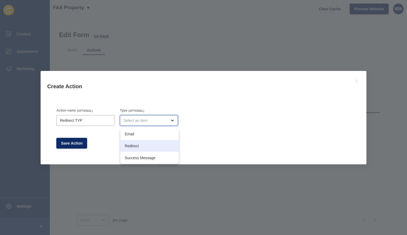
click at [140, 145] on span "Redirect" at bounding box center [150, 145] width 50 height 5
type input "Redirect"
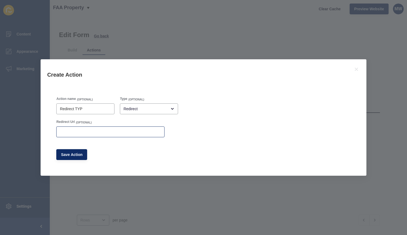
click at [98, 128] on div at bounding box center [110, 131] width 108 height 11
paste input "[URL][DOMAIN_NAME]"
type input "[URL][DOMAIN_NAME]"
click at [79, 153] on span "Save Action" at bounding box center [72, 154] width 22 height 5
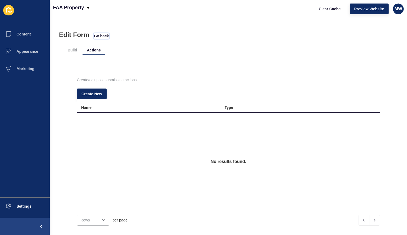
click at [102, 35] on span "Go back" at bounding box center [101, 35] width 15 height 5
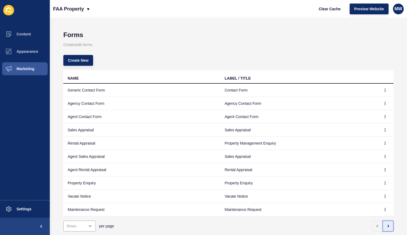
click at [386, 227] on button "button" at bounding box center [388, 226] width 11 height 11
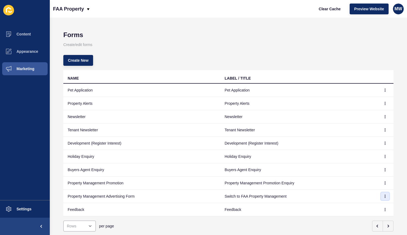
click at [381, 197] on button "button" at bounding box center [385, 196] width 8 height 8
click at [364, 202] on link "Edit" at bounding box center [366, 207] width 38 height 12
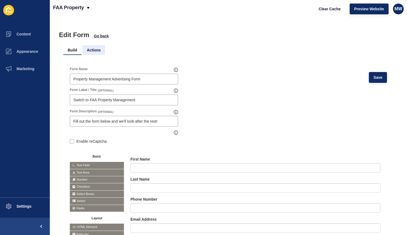
click at [98, 54] on li "Actions" at bounding box center [94, 50] width 22 height 10
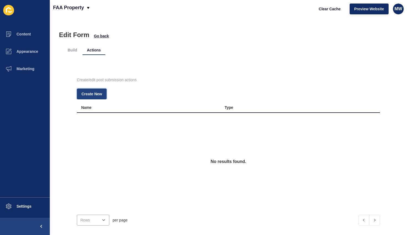
click at [97, 94] on span "Create New" at bounding box center [91, 93] width 21 height 5
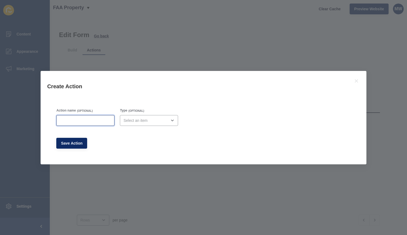
click at [92, 119] on input "Action name" at bounding box center [85, 120] width 51 height 5
type input "E"
type input "Redirect TYP"
click at [139, 119] on div "open menu" at bounding box center [145, 120] width 44 height 5
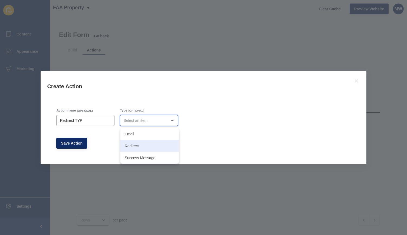
click at [138, 145] on span "Redirect" at bounding box center [150, 145] width 50 height 5
type input "Redirect"
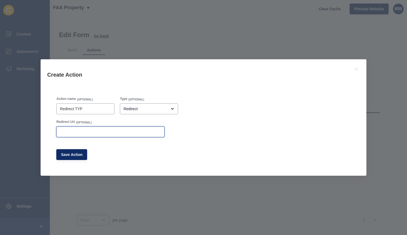
click at [105, 131] on input "Redirect Url" at bounding box center [110, 131] width 101 height 5
paste input "[URL][DOMAIN_NAME]"
type input "[URL][DOMAIN_NAME]"
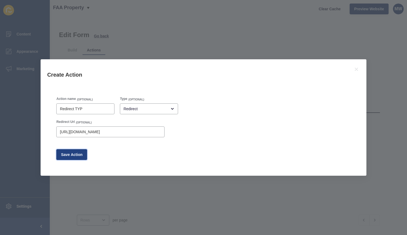
click at [76, 153] on span "Save Action" at bounding box center [72, 154] width 22 height 5
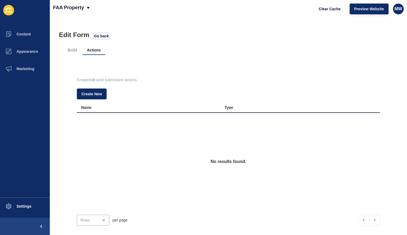
click at [102, 37] on span "Go back" at bounding box center [101, 35] width 15 height 5
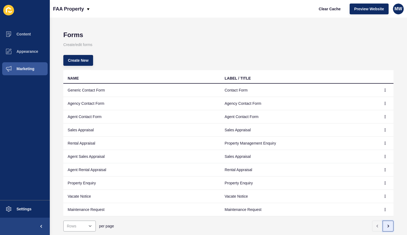
click at [383, 229] on button "button" at bounding box center [388, 226] width 11 height 11
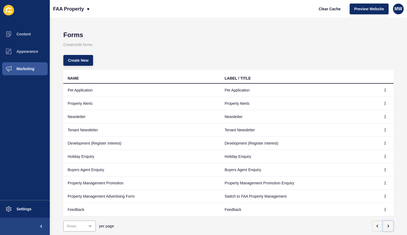
scroll to position [17, 0]
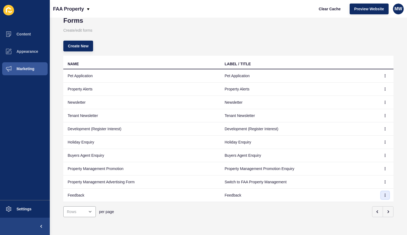
click at [385, 194] on icon "button" at bounding box center [385, 195] width 0 height 3
click at [356, 200] on link "Edit" at bounding box center [366, 202] width 38 height 12
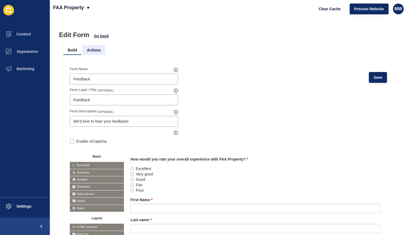
click at [100, 53] on li "Actions" at bounding box center [94, 50] width 22 height 10
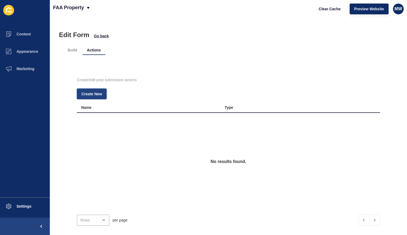
click at [96, 92] on span "Create New" at bounding box center [91, 93] width 21 height 5
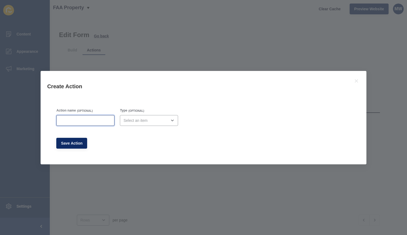
click at [93, 119] on input "Action name" at bounding box center [85, 120] width 51 height 5
type input "Redirect TYP"
click at [139, 122] on div "open menu" at bounding box center [145, 120] width 44 height 5
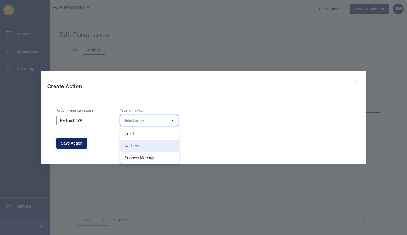
click at [139, 146] on span "Redirect" at bounding box center [150, 145] width 50 height 5
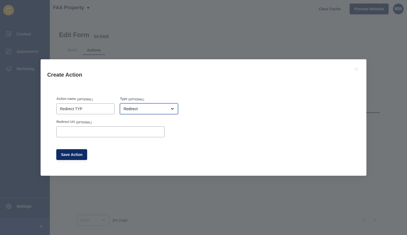
type input "Redirect"
click at [93, 129] on div at bounding box center [110, 131] width 108 height 11
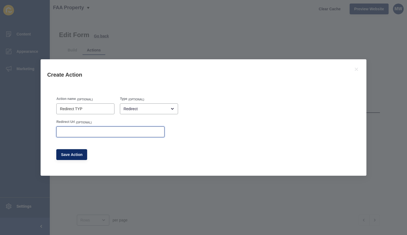
paste input "[URL][DOMAIN_NAME]"
type input "[URL][DOMAIN_NAME]"
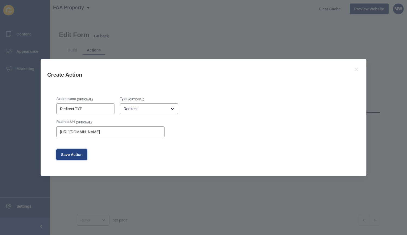
click at [75, 158] on button "Save Action" at bounding box center [71, 154] width 31 height 11
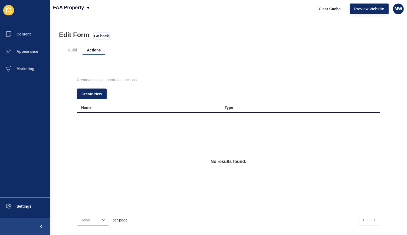
click at [104, 36] on span "Go back" at bounding box center [101, 35] width 15 height 5
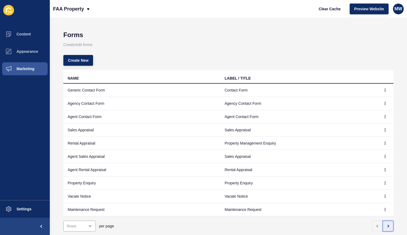
click at [386, 224] on icon "button" at bounding box center [388, 226] width 4 height 4
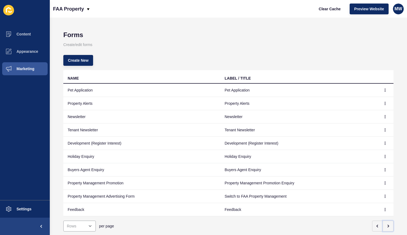
scroll to position [17, 0]
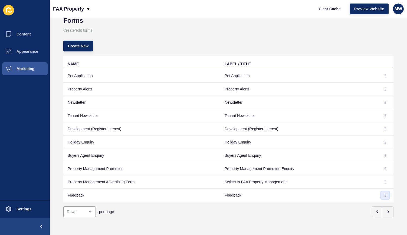
click at [384, 194] on icon "button" at bounding box center [385, 195] width 3 height 3
click at [358, 201] on link "Edit" at bounding box center [366, 202] width 38 height 12
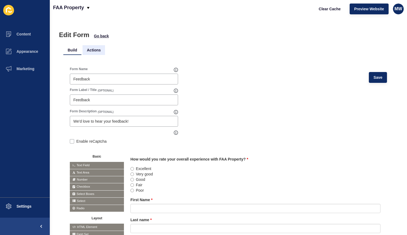
click at [93, 50] on li "Actions" at bounding box center [94, 50] width 22 height 10
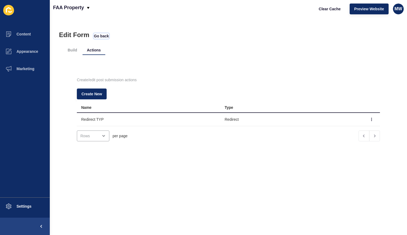
click at [101, 38] on span "Go back" at bounding box center [101, 35] width 15 height 5
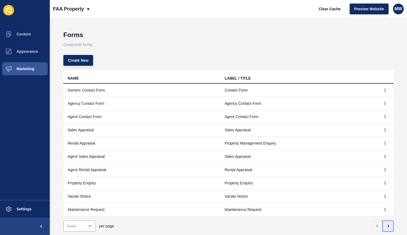
click at [389, 225] on button "button" at bounding box center [388, 226] width 11 height 11
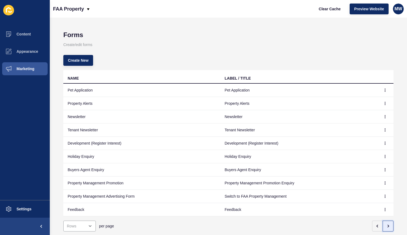
click at [386, 225] on icon "button" at bounding box center [388, 226] width 4 height 4
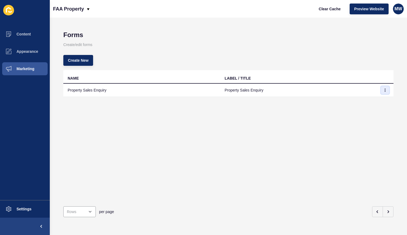
click at [381, 91] on button "button" at bounding box center [385, 90] width 8 height 8
click at [358, 103] on link "Edit" at bounding box center [366, 101] width 38 height 12
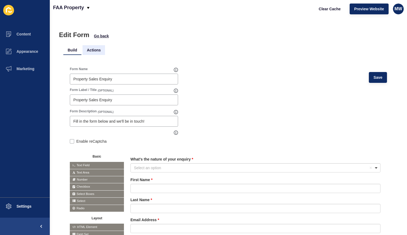
click at [92, 48] on li "Actions" at bounding box center [94, 50] width 22 height 10
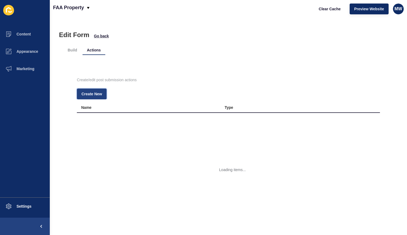
click at [96, 94] on span "Create New" at bounding box center [91, 93] width 21 height 5
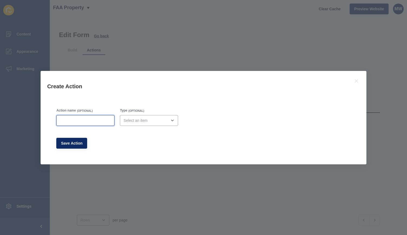
click at [97, 118] on input "Action name" at bounding box center [85, 120] width 51 height 5
type input "Redirect TYP"
click at [140, 121] on div "open menu" at bounding box center [145, 120] width 44 height 5
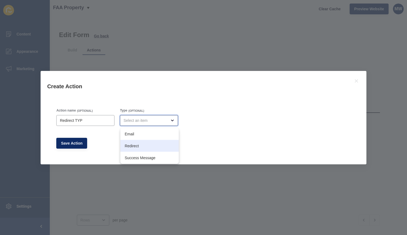
click at [137, 144] on span "Redirect" at bounding box center [150, 145] width 50 height 5
type input "Redirect"
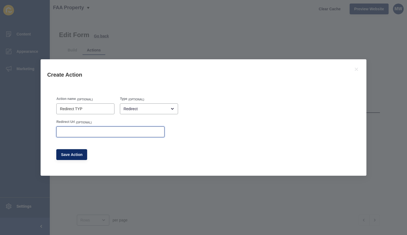
click at [100, 133] on input "Redirect Url" at bounding box center [110, 131] width 101 height 5
paste input "[URL][DOMAIN_NAME]"
type input "[URL][DOMAIN_NAME]"
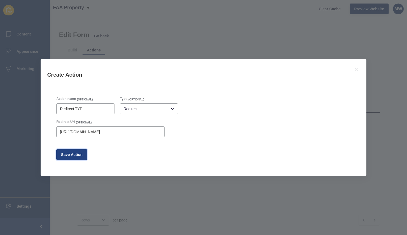
click at [73, 156] on span "Save Action" at bounding box center [72, 154] width 22 height 5
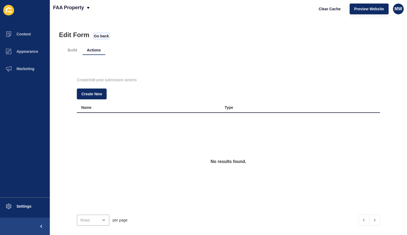
click at [102, 37] on span "Go back" at bounding box center [101, 35] width 15 height 5
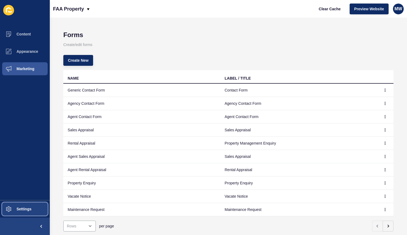
click at [30, 208] on span "Settings" at bounding box center [15, 209] width 32 height 4
